Goal: Task Accomplishment & Management: Manage account settings

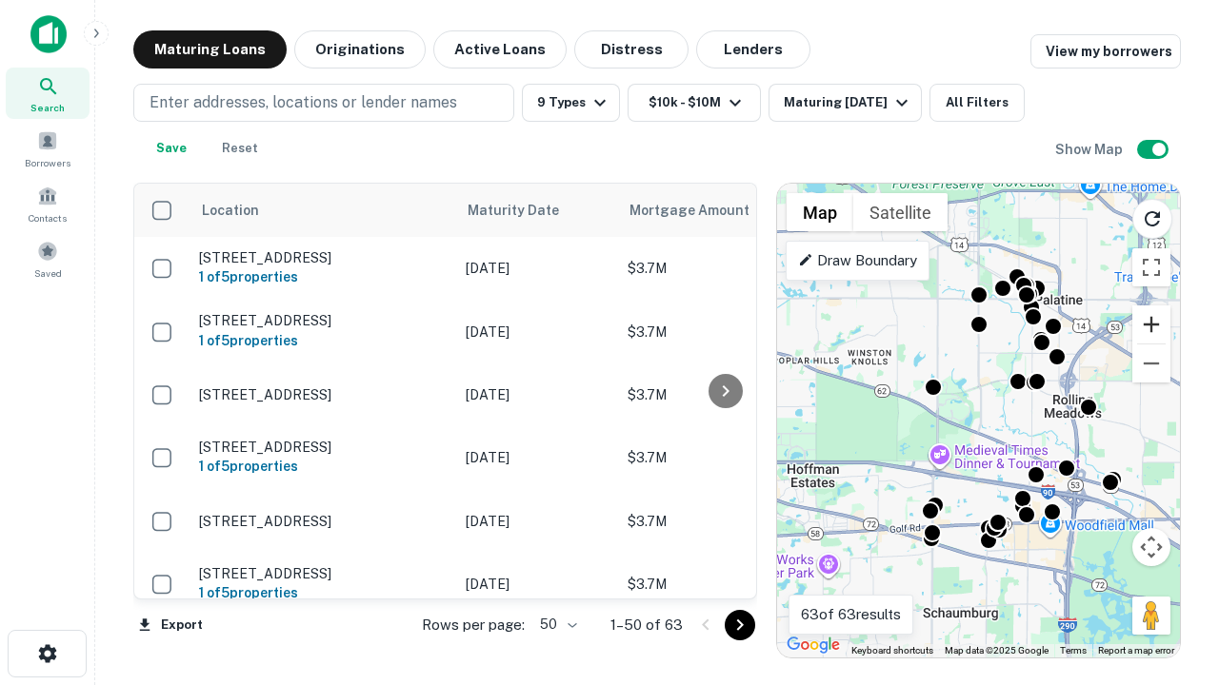
click at [1151, 325] on button "Zoom in" at bounding box center [1151, 325] width 38 height 38
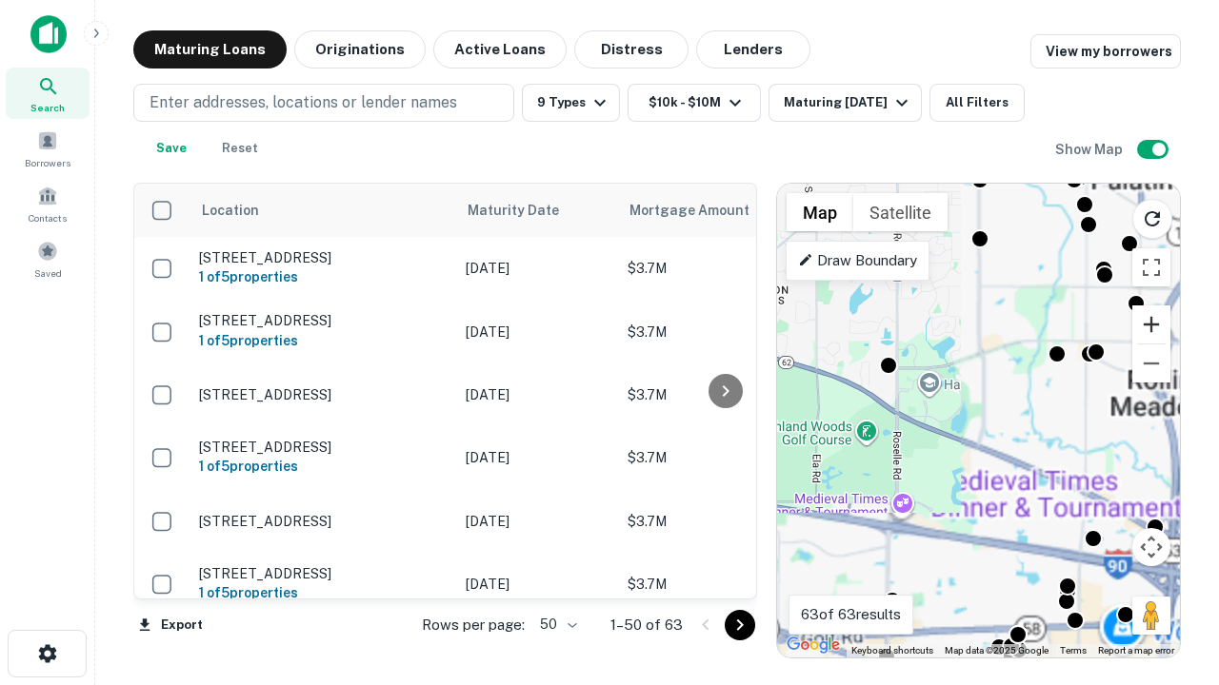
click at [1151, 325] on button "Zoom in" at bounding box center [1151, 325] width 38 height 38
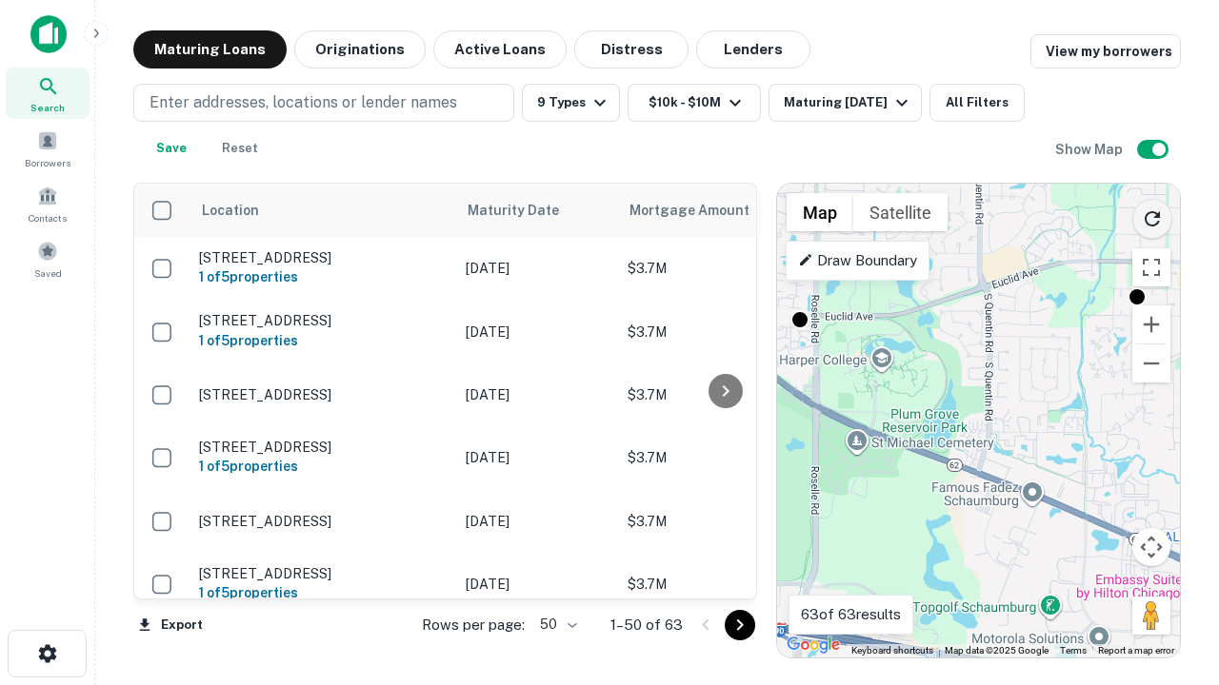
click at [1152, 215] on icon "Reload search area" at bounding box center [1151, 219] width 23 height 23
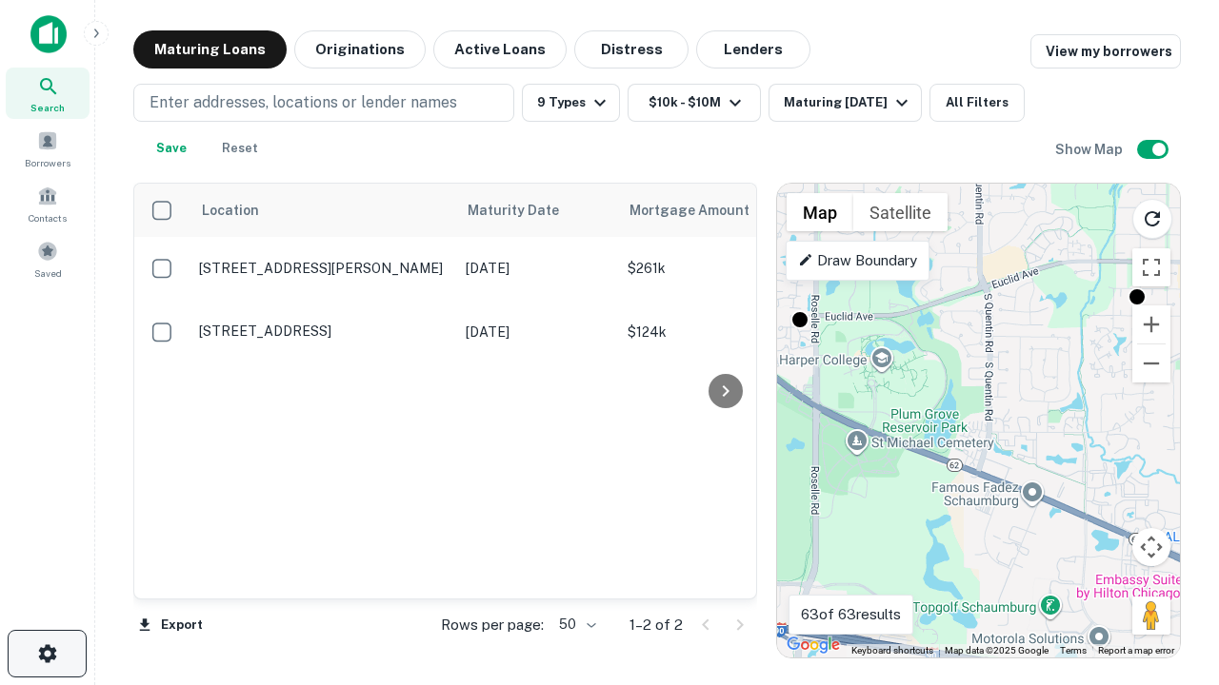
click at [47, 654] on icon "button" at bounding box center [47, 654] width 23 height 23
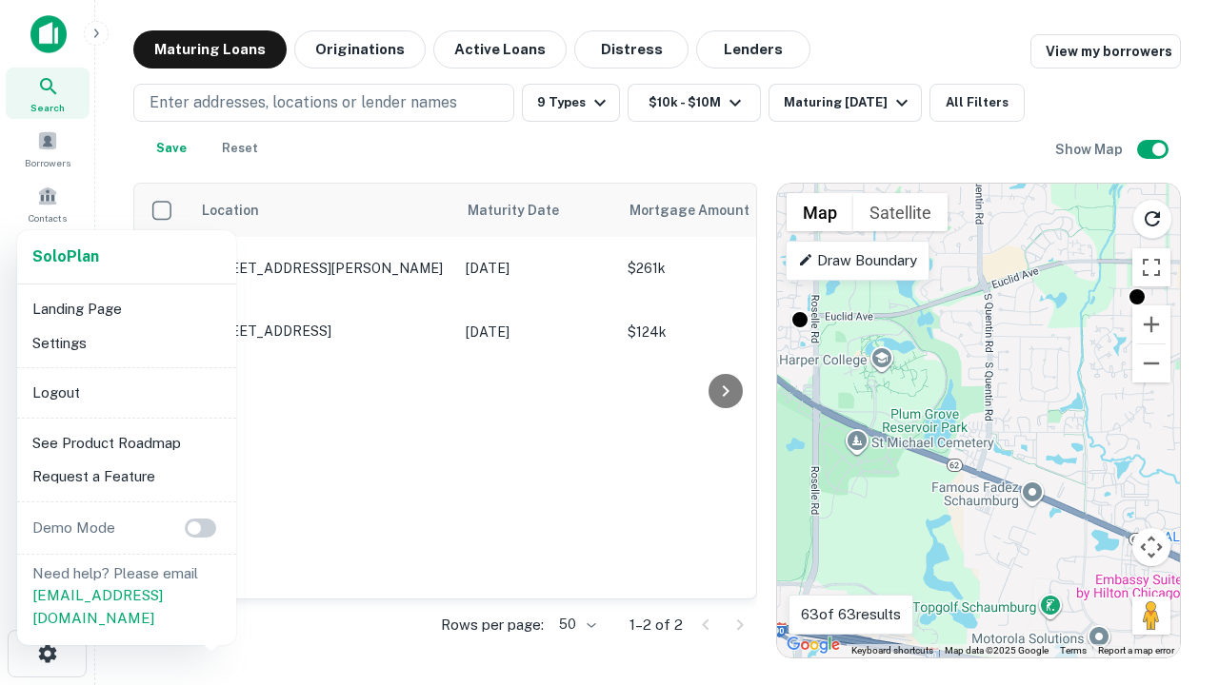
click at [126, 392] on li "Logout" at bounding box center [127, 393] width 204 height 34
